Goal: Find specific page/section: Find specific page/section

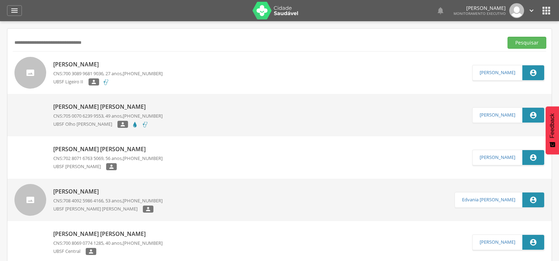
drag, startPoint x: 0, startPoint y: 0, endPoint x: 0, endPoint y: 60, distance: 60.3
click at [0, 60] on div " Supervisão  Distritos  Ubs Coordenador: - Queimadas / PB Intervalo de Tempo…" at bounding box center [279, 151] width 559 height 261
click at [508, 37] on button "Pesquisar" at bounding box center [527, 43] width 39 height 12
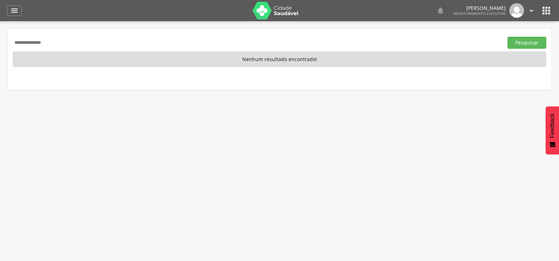
drag, startPoint x: 71, startPoint y: 48, endPoint x: 0, endPoint y: 66, distance: 73.7
click at [0, 66] on div " Supervisão  Distritos  Ubs Coordenador: - Queimadas / PB Intervalo de Tempo…" at bounding box center [279, 151] width 559 height 261
paste input "********"
click at [508, 37] on button "Pesquisar" at bounding box center [527, 43] width 39 height 12
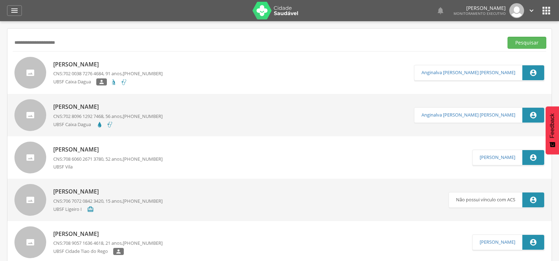
drag, startPoint x: 87, startPoint y: 44, endPoint x: 0, endPoint y: 62, distance: 88.7
click at [0, 62] on div " Supervisão  Distritos  Ubs Coordenador: - Queimadas / PB Intervalo de Tempo…" at bounding box center [279, 151] width 559 height 261
paste input "**********"
click at [508, 37] on button "Pesquisar" at bounding box center [527, 43] width 39 height 12
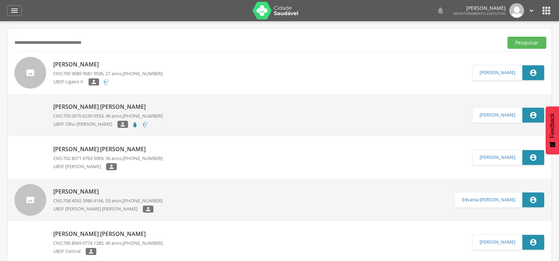
drag, startPoint x: 146, startPoint y: 35, endPoint x: 0, endPoint y: 49, distance: 146.7
click at [0, 49] on div " Supervisão  Distritos  Ubs Coordenador: - Queimadas / PB Intervalo de Tempo…" at bounding box center [279, 151] width 559 height 261
drag, startPoint x: 148, startPoint y: 38, endPoint x: 0, endPoint y: 47, distance: 148.4
click at [0, 47] on div " Supervisão  Distritos  Ubs Coordenador: - Queimadas / PB Intervalo de Tempo…" at bounding box center [279, 151] width 559 height 261
paste input "text"
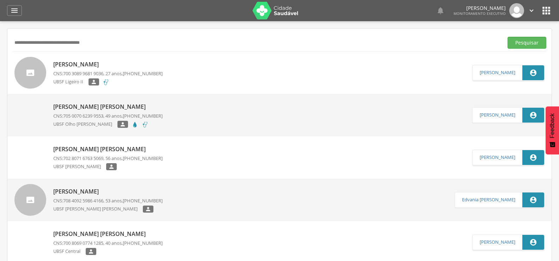
click at [122, 37] on input "**********" at bounding box center [257, 43] width 488 height 12
click at [508, 37] on button "Pesquisar" at bounding box center [527, 43] width 39 height 12
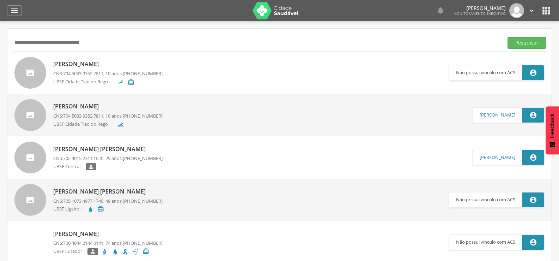
drag, startPoint x: 114, startPoint y: 46, endPoint x: 0, endPoint y: 77, distance: 118.3
click at [0, 77] on div " Supervisão  Distritos  Ubs Coordenador: - Queimadas / PB Intervalo de Tempo…" at bounding box center [279, 151] width 559 height 261
paste input "text"
click at [508, 37] on button "Pesquisar" at bounding box center [527, 43] width 39 height 12
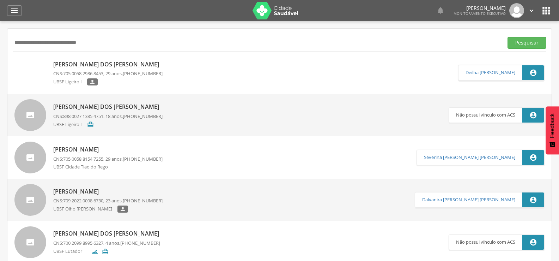
drag, startPoint x: 120, startPoint y: 39, endPoint x: 0, endPoint y: 42, distance: 120.3
click at [0, 42] on div " Supervisão  Distritos  Ubs Coordenador: - Queimadas / PB Intervalo de Tempo…" at bounding box center [279, 151] width 559 height 261
paste input "text"
click at [508, 37] on button "Pesquisar" at bounding box center [527, 43] width 39 height 12
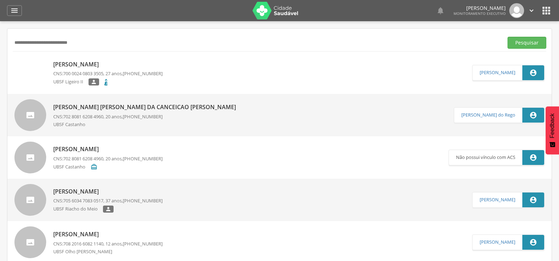
drag, startPoint x: 99, startPoint y: 47, endPoint x: 0, endPoint y: 47, distance: 99.1
click at [0, 47] on div " Supervisão  Distritos  Ubs Coordenador: - Queimadas / PB Intervalo de Tempo…" at bounding box center [279, 151] width 559 height 261
paste input "**"
click at [508, 37] on button "Pesquisar" at bounding box center [527, 43] width 39 height 12
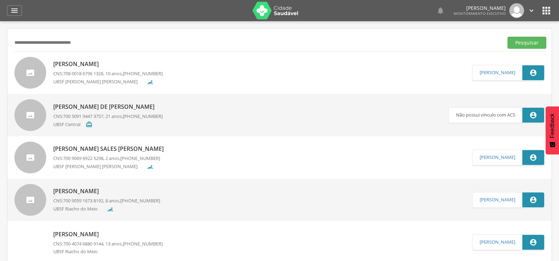
drag, startPoint x: 106, startPoint y: 42, endPoint x: 0, endPoint y: 41, distance: 105.8
click at [0, 41] on div " Supervisão  Distritos  Ubs Coordenador: - Queimadas / PB Intervalo de Tempo…" at bounding box center [279, 151] width 559 height 261
paste input "*********"
click at [508, 37] on button "Pesquisar" at bounding box center [527, 43] width 39 height 12
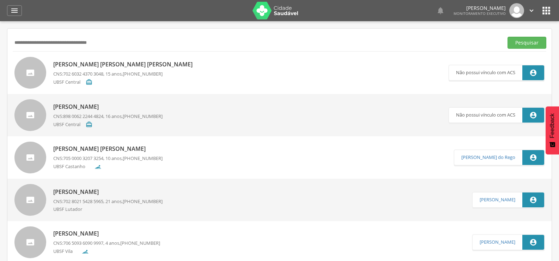
drag, startPoint x: 131, startPoint y: 43, endPoint x: 0, endPoint y: 45, distance: 130.5
click at [0, 45] on div " Supervisão  Distritos  Ubs Coordenador: - Queimadas / PB Intervalo de Tempo…" at bounding box center [279, 151] width 559 height 261
paste input "text"
click at [508, 37] on button "Pesquisar" at bounding box center [527, 43] width 39 height 12
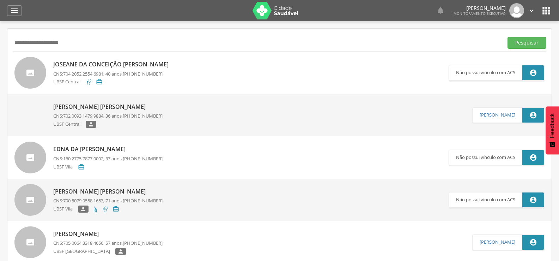
drag, startPoint x: 113, startPoint y: 44, endPoint x: 0, endPoint y: 53, distance: 112.9
click at [0, 53] on div " Supervisão  Distritos  Ubs Coordenador: - Queimadas / PB Intervalo de Tempo…" at bounding box center [279, 151] width 559 height 261
type input "*"
paste input "**********"
click at [508, 37] on button "Pesquisar" at bounding box center [527, 43] width 39 height 12
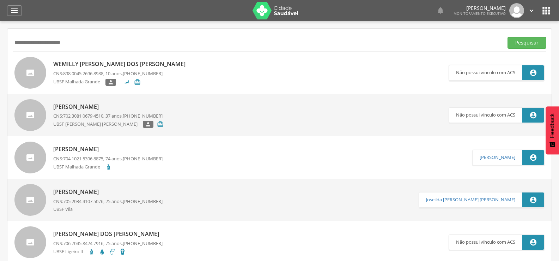
drag, startPoint x: 103, startPoint y: 45, endPoint x: 0, endPoint y: 46, distance: 103.4
click at [0, 46] on div " Supervisão  Distritos  Ubs Coordenador: - Queimadas / PB Intervalo de Tempo…" at bounding box center [279, 151] width 559 height 261
paste input "**"
click at [508, 37] on button "Pesquisar" at bounding box center [527, 43] width 39 height 12
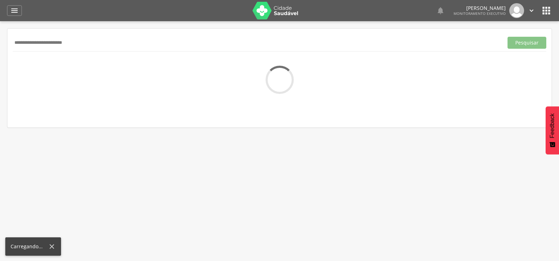
drag, startPoint x: 16, startPoint y: 41, endPoint x: 0, endPoint y: 37, distance: 16.4
click at [2, 42] on div " Supervisão  Distritos  Ubs Coordenador: - Queimadas / PB Intervalo de Tempo…" at bounding box center [279, 151] width 559 height 261
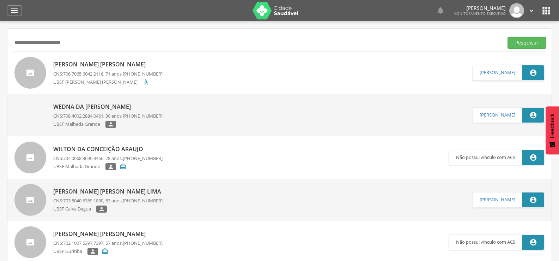
drag, startPoint x: 107, startPoint y: 41, endPoint x: 0, endPoint y: 42, distance: 106.9
click at [0, 42] on div " Supervisão  Distritos  Ubs Coordenador: - Queimadas / PB Intervalo de Tempo…" at bounding box center [279, 151] width 559 height 261
paste input "***"
click at [508, 37] on button "Pesquisar" at bounding box center [527, 43] width 39 height 12
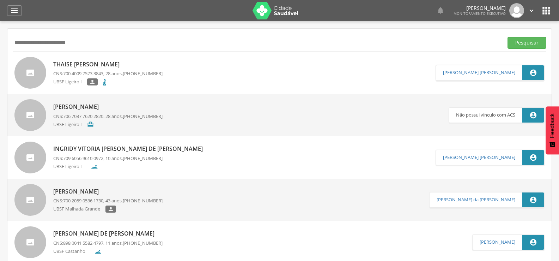
drag, startPoint x: 107, startPoint y: 43, endPoint x: 0, endPoint y: 46, distance: 106.9
click at [0, 46] on div " Supervisão  Distritos  Ubs Coordenador: - Queimadas / PB Intervalo de Tempo…" at bounding box center [279, 151] width 559 height 261
paste input "********"
click at [508, 37] on button "Pesquisar" at bounding box center [527, 43] width 39 height 12
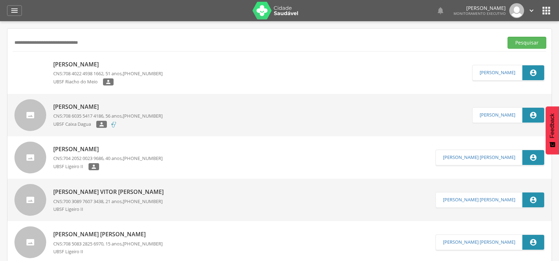
drag, startPoint x: 133, startPoint y: 42, endPoint x: 0, endPoint y: 69, distance: 136.2
click at [0, 69] on div " Supervisão  Distritos  Ubs Coordenador: - Queimadas / PB Intervalo de Tempo…" at bounding box center [279, 151] width 559 height 261
paste input "text"
click at [508, 37] on button "Pesquisar" at bounding box center [527, 43] width 39 height 12
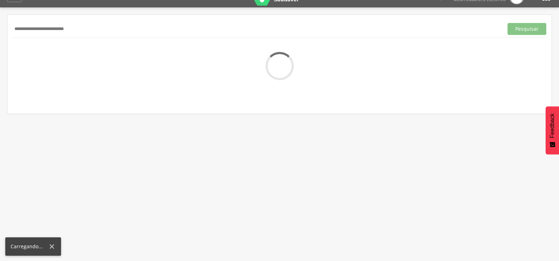
scroll to position [21, 0]
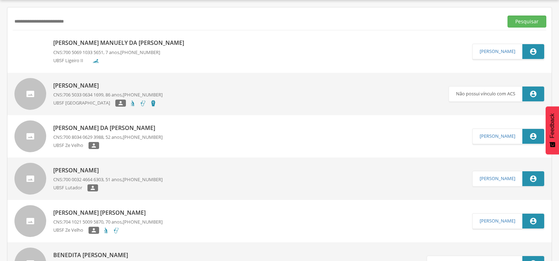
drag, startPoint x: 116, startPoint y: 27, endPoint x: 20, endPoint y: 17, distance: 96.5
click at [20, 17] on input "**********" at bounding box center [257, 22] width 488 height 12
type input "*"
paste input "**********"
click at [508, 16] on button "Pesquisar" at bounding box center [527, 22] width 39 height 12
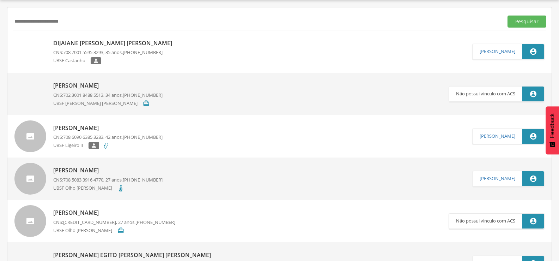
drag, startPoint x: 94, startPoint y: 15, endPoint x: 0, endPoint y: 20, distance: 93.9
click at [0, 20] on div " Supervisão  Distritos  Ubs Coordenador: - Queimadas / PB Intervalo de Tempo…" at bounding box center [279, 130] width 559 height 261
paste input "****"
click at [508, 16] on button "Pesquisar" at bounding box center [527, 22] width 39 height 12
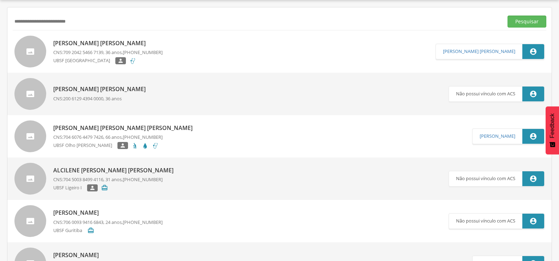
drag, startPoint x: 96, startPoint y: 19, endPoint x: 0, endPoint y: 7, distance: 96.3
click at [0, 7] on div " Supervisão  Distritos  Ubs Coordenador: - Queimadas / PB Intervalo de Tempo…" at bounding box center [279, 130] width 559 height 261
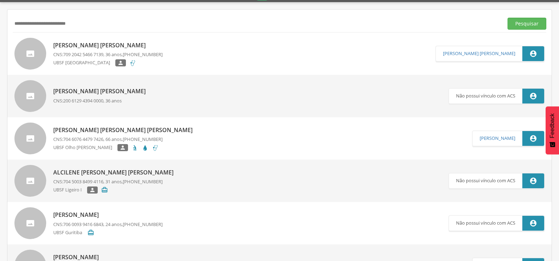
paste input "text"
click at [508, 18] on button "Pesquisar" at bounding box center [527, 24] width 39 height 12
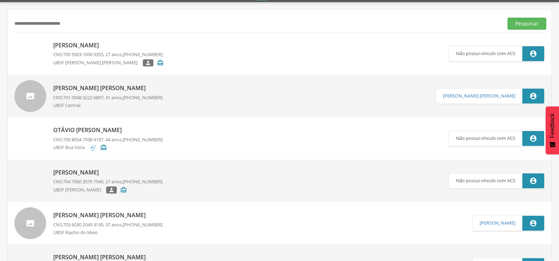
drag, startPoint x: 108, startPoint y: 23, endPoint x: 0, endPoint y: 40, distance: 109.2
click at [0, 40] on div " Supervisão  Distritos  Ubs Coordenador: - Queimadas / PB Intervalo de Tempo…" at bounding box center [279, 132] width 559 height 261
paste input "text"
click at [508, 18] on button "Pesquisar" at bounding box center [527, 24] width 39 height 12
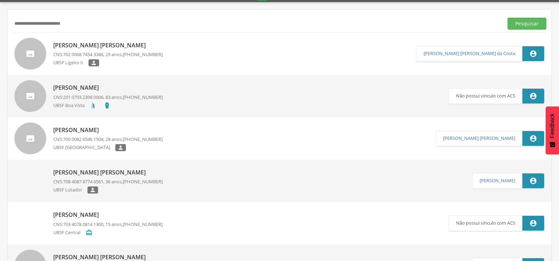
drag, startPoint x: 105, startPoint y: 15, endPoint x: 0, endPoint y: 14, distance: 105.5
click at [0, 14] on div " Supervisão  Distritos  Ubs Coordenador: - Queimadas / PB Intervalo de Tempo…" at bounding box center [279, 132] width 559 height 261
drag, startPoint x: 84, startPoint y: 22, endPoint x: 0, endPoint y: 24, distance: 83.6
click at [0, 24] on div " Supervisão  Distritos  Ubs Coordenador: - Queimadas / PB Intervalo de Tempo…" at bounding box center [279, 132] width 559 height 261
paste input "text"
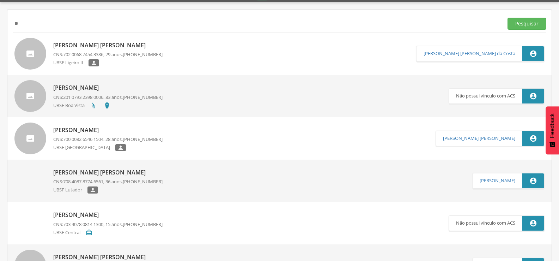
type input "*"
paste input "**********"
click at [508, 18] on button "Pesquisar" at bounding box center [527, 24] width 39 height 12
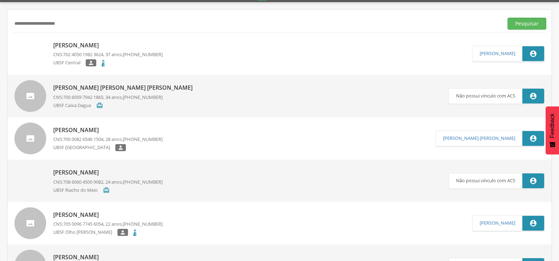
drag, startPoint x: 92, startPoint y: 27, endPoint x: 0, endPoint y: 34, distance: 92.6
click at [0, 34] on div " Supervisão  Distritos  Ubs Coordenador: - Queimadas / PB Intervalo de Tempo…" at bounding box center [279, 132] width 559 height 261
paste input "*******"
click at [508, 18] on button "Pesquisar" at bounding box center [527, 24] width 39 height 12
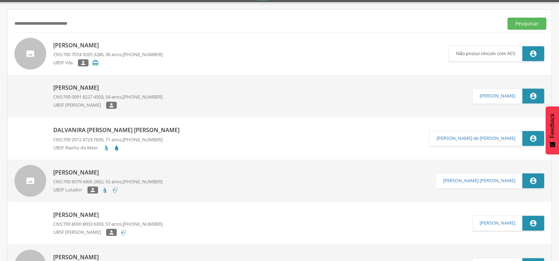
drag, startPoint x: 109, startPoint y: 18, endPoint x: 0, endPoint y: 14, distance: 109.1
click at [0, 14] on div " Supervisão  Distritos  Ubs Coordenador: - Queimadas / PB Intervalo de Tempo…" at bounding box center [279, 132] width 559 height 261
paste input "text"
click at [508, 18] on button "Pesquisar" at bounding box center [527, 24] width 39 height 12
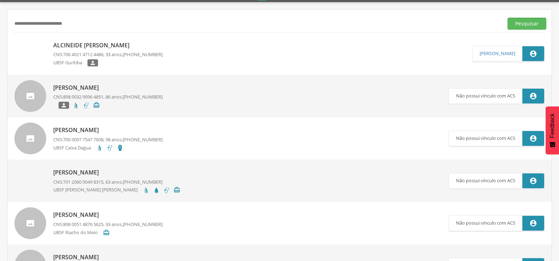
click at [508, 18] on button "Pesquisar" at bounding box center [527, 24] width 39 height 12
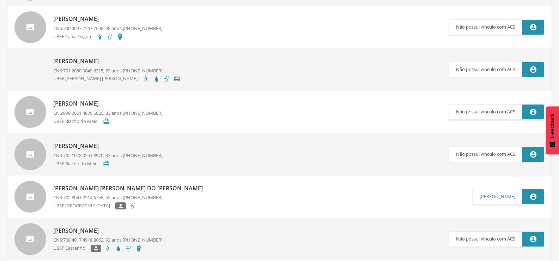
scroll to position [0, 0]
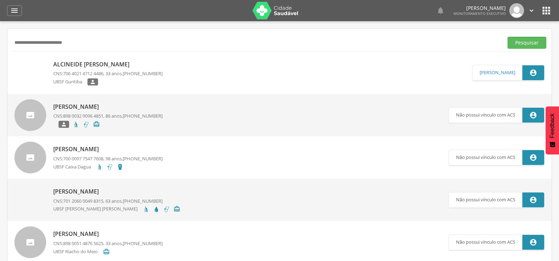
drag, startPoint x: 95, startPoint y: 43, endPoint x: 0, endPoint y: 45, distance: 94.9
click at [0, 45] on div " Supervisão  Distritos  Ubs Coordenador: - Queimadas / PB Intervalo de Tempo…" at bounding box center [279, 151] width 559 height 261
paste input "***"
click at [508, 37] on button "Pesquisar" at bounding box center [527, 43] width 39 height 12
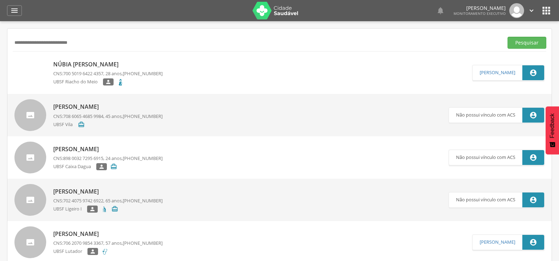
drag, startPoint x: 124, startPoint y: 46, endPoint x: 0, endPoint y: 98, distance: 134.2
click at [0, 98] on div " Supervisão  Distritos  Ubs Coordenador: - Queimadas / PB Intervalo de Tempo…" at bounding box center [279, 151] width 559 height 261
paste input "text"
click at [508, 37] on button "Pesquisar" at bounding box center [527, 43] width 39 height 12
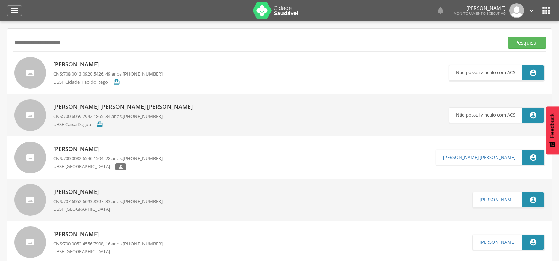
drag, startPoint x: 91, startPoint y: 42, endPoint x: 0, endPoint y: 54, distance: 91.4
click at [0, 54] on div " Supervisão  Distritos  Ubs Coordenador: - Queimadas / PB Intervalo de Tempo…" at bounding box center [279, 151] width 559 height 261
paste input "**"
click at [508, 37] on button "Pesquisar" at bounding box center [527, 43] width 39 height 12
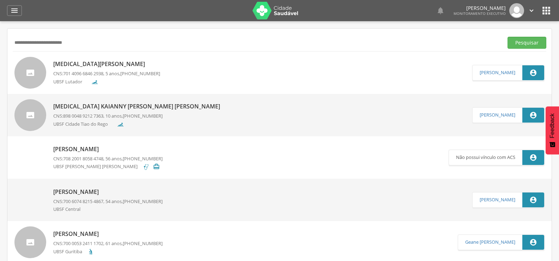
drag, startPoint x: 99, startPoint y: 43, endPoint x: 0, endPoint y: 48, distance: 98.9
click at [0, 48] on div " Supervisão  Distritos  Ubs Coordenador: - Queimadas / PB Intervalo de Tempo…" at bounding box center [279, 151] width 559 height 261
paste input "text"
click at [508, 37] on button "Pesquisar" at bounding box center [527, 43] width 39 height 12
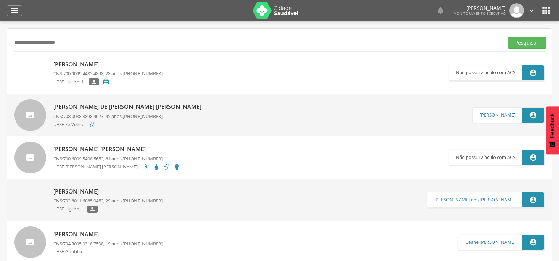
drag, startPoint x: 94, startPoint y: 43, endPoint x: 0, endPoint y: 41, distance: 94.2
click at [0, 53] on div " Supervisão  Distritos  Ubs Coordenador: - Queimadas / PB Intervalo de Tempo…" at bounding box center [279, 151] width 559 height 261
paste input "*******"
click at [508, 37] on button "Pesquisar" at bounding box center [527, 43] width 39 height 12
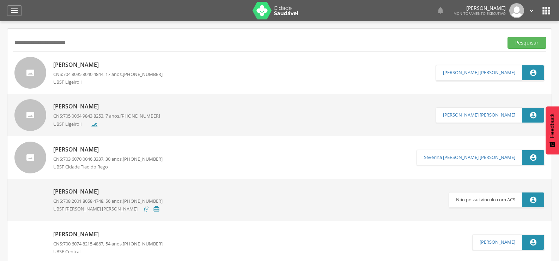
drag, startPoint x: 98, startPoint y: 43, endPoint x: 0, endPoint y: 43, distance: 98.1
click at [0, 43] on div " Supervisão  Distritos  Ubs Coordenador: - Queimadas / PB Intervalo de Tempo…" at bounding box center [279, 151] width 559 height 261
paste input "text"
click at [508, 37] on button "Pesquisar" at bounding box center [527, 43] width 39 height 12
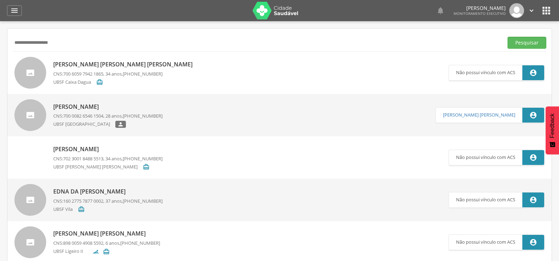
drag, startPoint x: 17, startPoint y: 42, endPoint x: 0, endPoint y: 49, distance: 18.4
click at [0, 49] on div " Supervisão  Distritos  Ubs Coordenador: - Queimadas / PB Intervalo de Tempo…" at bounding box center [279, 151] width 559 height 261
click at [508, 37] on button "Pesquisar" at bounding box center [527, 43] width 39 height 12
drag, startPoint x: 73, startPoint y: 43, endPoint x: 0, endPoint y: 23, distance: 76.1
click at [0, 24] on div " Supervisão  Distritos  Ubs Coordenador: - Queimadas / PB Intervalo de Tempo…" at bounding box center [279, 151] width 559 height 261
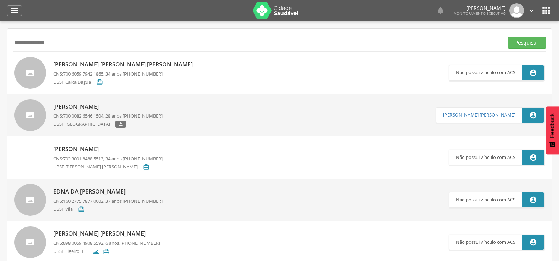
paste input "**********"
click at [508, 37] on button "Pesquisar" at bounding box center [527, 43] width 39 height 12
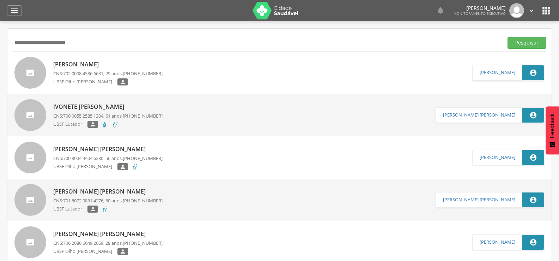
click at [83, 37] on input "**********" at bounding box center [257, 43] width 488 height 12
drag, startPoint x: 87, startPoint y: 42, endPoint x: 0, endPoint y: 43, distance: 87.5
click at [0, 43] on div " Supervisão  Distritos  Ubs Coordenador: - Queimadas / PB Intervalo de Tempo…" at bounding box center [279, 151] width 559 height 261
paste input "text"
click at [508, 37] on button "Pesquisar" at bounding box center [527, 43] width 39 height 12
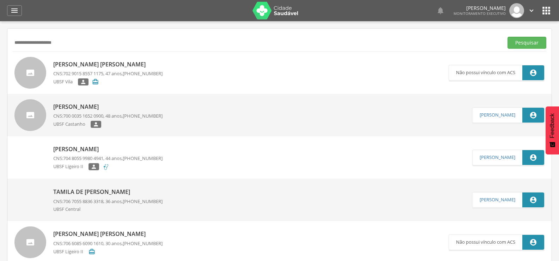
drag, startPoint x: 88, startPoint y: 47, endPoint x: 0, endPoint y: 47, distance: 87.8
click at [0, 47] on div " Supervisão  Distritos  Ubs Coordenador: - Queimadas / PB Intervalo de Tempo…" at bounding box center [279, 151] width 559 height 261
paste input "****"
type input "**********"
click at [508, 37] on button "Pesquisar" at bounding box center [527, 43] width 39 height 12
